Goal: Task Accomplishment & Management: Manage account settings

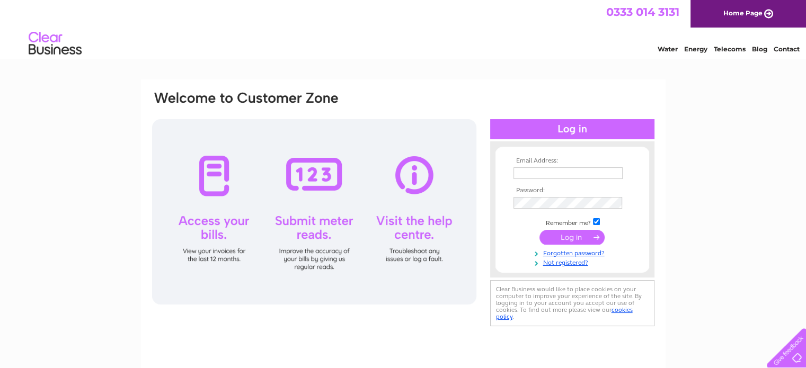
type input "[PERSON_NAME][EMAIL_ADDRESS][PERSON_NAME][DOMAIN_NAME]"
click at [569, 239] on input "submit" at bounding box center [571, 237] width 65 height 15
click at [594, 236] on input "submit" at bounding box center [571, 237] width 65 height 15
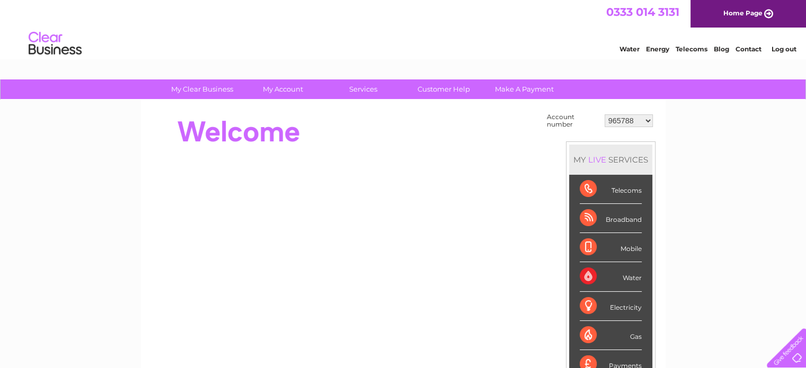
click at [647, 119] on select "965788 988251 30286403 30287546" at bounding box center [628, 120] width 48 height 13
select select "30286403"
click at [604, 114] on select "965788 988251 30286403 30287546" at bounding box center [628, 120] width 48 height 13
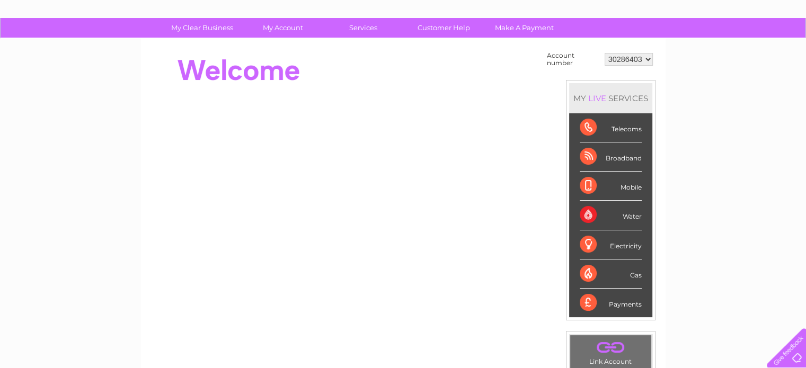
scroll to position [61, 0]
click at [650, 57] on select "965788 988251 30286403 30287546" at bounding box center [628, 59] width 48 height 13
select select "30287546"
click at [604, 53] on select "965788 988251 30286403 30287546" at bounding box center [628, 59] width 48 height 13
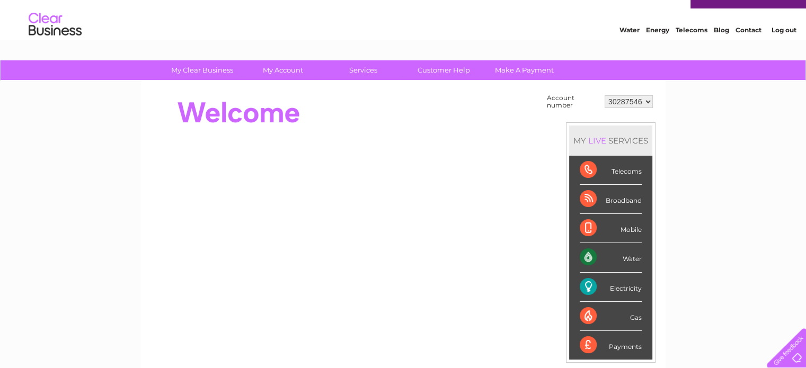
scroll to position [17, 0]
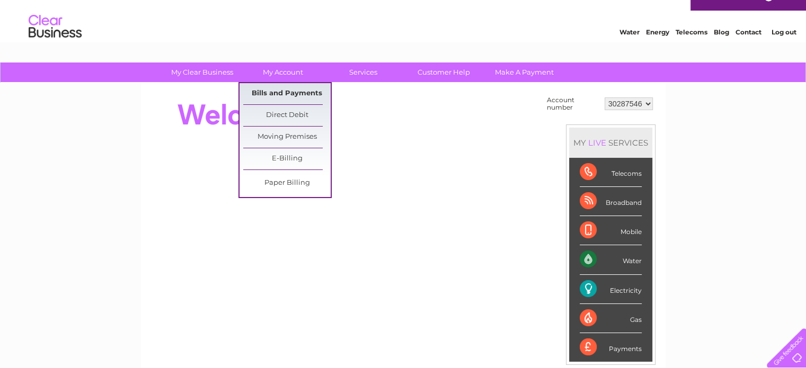
click at [288, 90] on link "Bills and Payments" at bounding box center [286, 93] width 87 height 21
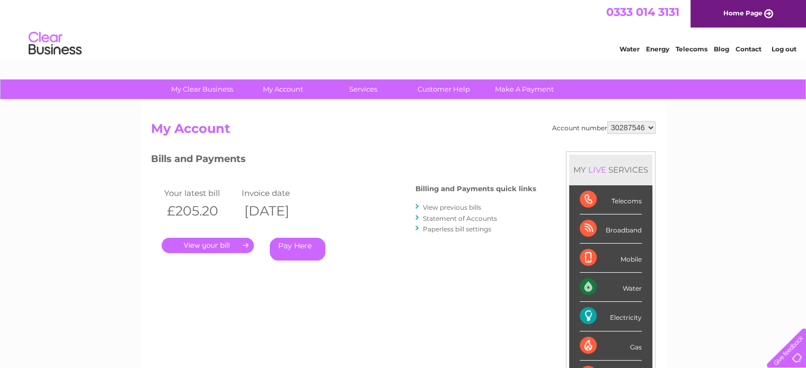
click at [206, 244] on link "." at bounding box center [208, 245] width 92 height 15
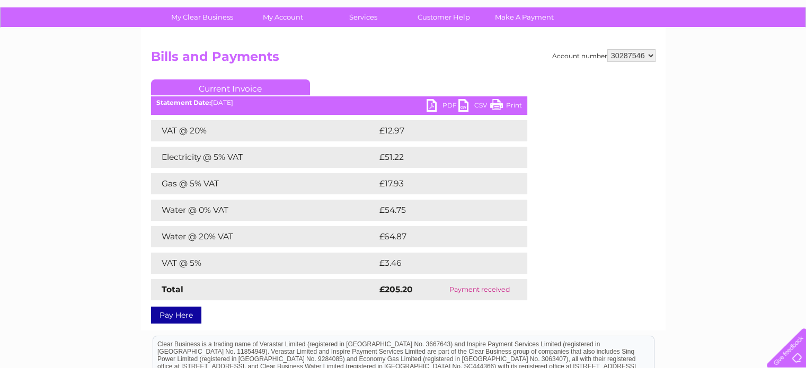
scroll to position [78, 0]
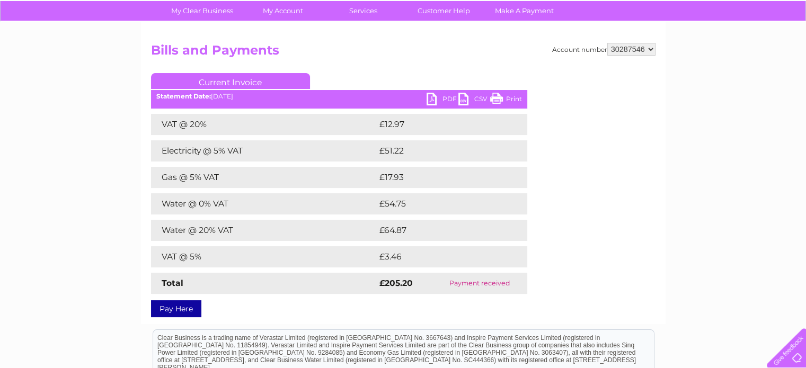
click at [433, 100] on link "PDF" at bounding box center [442, 100] width 32 height 15
